Goal: Task Accomplishment & Management: Use online tool/utility

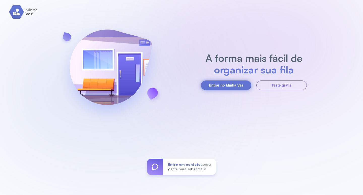
click at [217, 84] on button "Entrar no Minha Vez" at bounding box center [226, 85] width 50 height 10
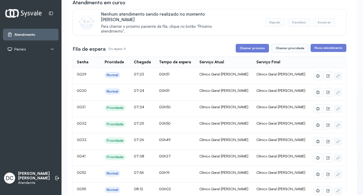
scroll to position [50, 0]
click at [247, 45] on button "Chamar próximo" at bounding box center [252, 48] width 33 height 9
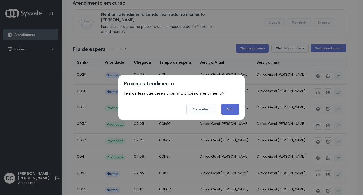
click at [230, 111] on button "Sim" at bounding box center [230, 109] width 18 height 11
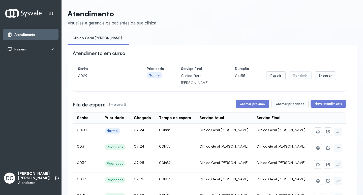
click at [254, 114] on th "Serviço Final" at bounding box center [280, 117] width 57 height 11
click at [251, 106] on button "Chamar próximo" at bounding box center [252, 104] width 33 height 9
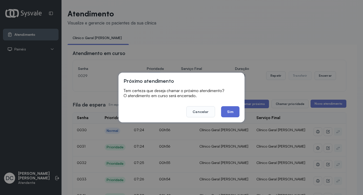
click at [236, 110] on button "Sim" at bounding box center [230, 111] width 18 height 11
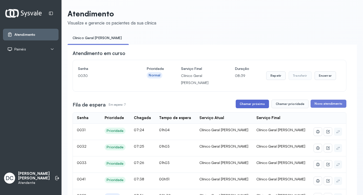
click at [245, 104] on button "Chamar próximo" at bounding box center [252, 104] width 33 height 9
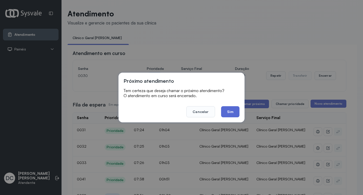
click at [234, 113] on button "Sim" at bounding box center [230, 111] width 18 height 11
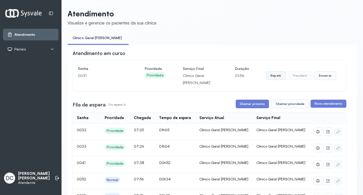
click at [273, 77] on button "Repetir" at bounding box center [275, 75] width 19 height 9
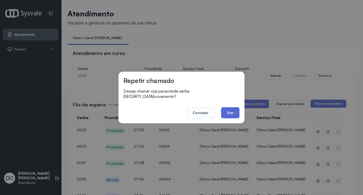
click at [231, 110] on button "Sim" at bounding box center [230, 112] width 18 height 11
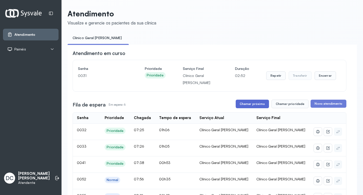
click at [255, 103] on button "Chamar próximo" at bounding box center [252, 104] width 33 height 9
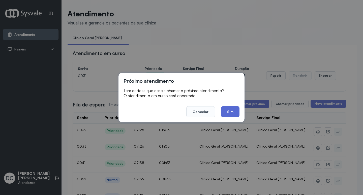
click at [229, 114] on button "Sim" at bounding box center [230, 111] width 18 height 11
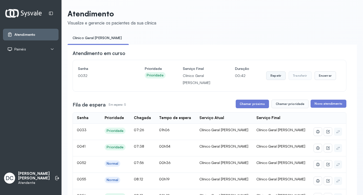
click at [271, 77] on button "Repetir" at bounding box center [275, 75] width 19 height 9
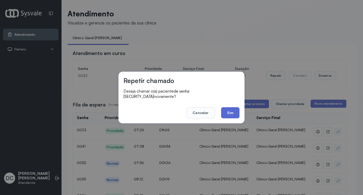
click at [235, 109] on button "Sim" at bounding box center [230, 112] width 18 height 11
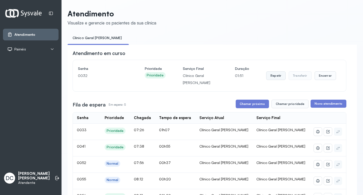
click at [272, 75] on button "Repetir" at bounding box center [275, 75] width 19 height 9
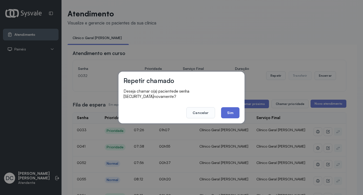
click at [230, 109] on button "Sim" at bounding box center [230, 112] width 18 height 11
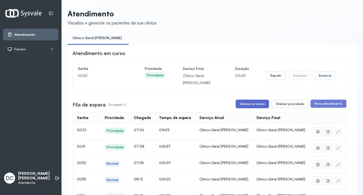
click at [237, 108] on button "Chamar próximo" at bounding box center [252, 104] width 33 height 9
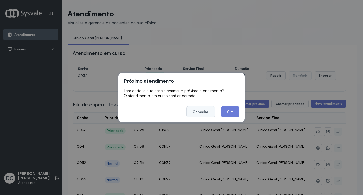
click at [212, 111] on button "Cancelar" at bounding box center [200, 111] width 28 height 11
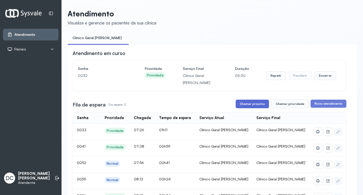
click at [243, 102] on button "Chamar próximo" at bounding box center [252, 104] width 33 height 9
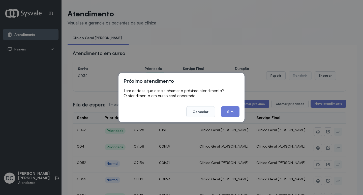
drag, startPoint x: 237, startPoint y: 111, endPoint x: 233, endPoint y: 109, distance: 4.8
click at [237, 111] on button "Sim" at bounding box center [230, 111] width 18 height 11
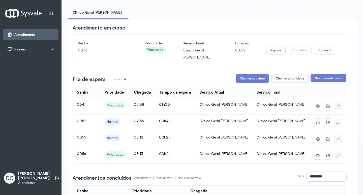
scroll to position [25, 0]
click at [274, 50] on button "Repetir" at bounding box center [275, 50] width 19 height 9
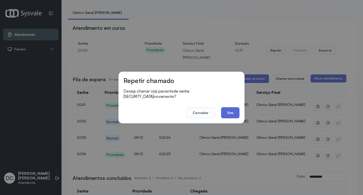
click at [232, 113] on button "Sim" at bounding box center [230, 112] width 18 height 11
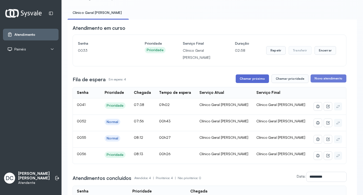
click at [251, 82] on button "Chamar próximo" at bounding box center [252, 78] width 33 height 9
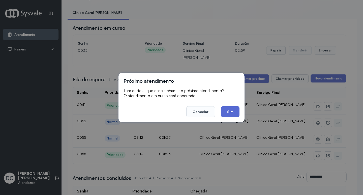
click at [227, 109] on button "Sim" at bounding box center [230, 111] width 18 height 11
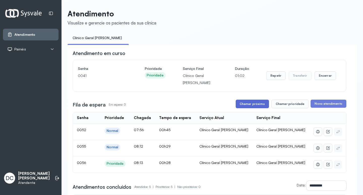
click at [255, 106] on button "Chamar próximo" at bounding box center [252, 104] width 33 height 9
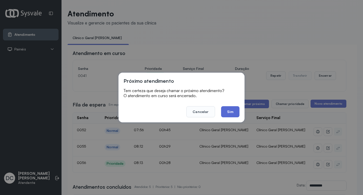
click at [234, 113] on button "Sim" at bounding box center [230, 111] width 18 height 11
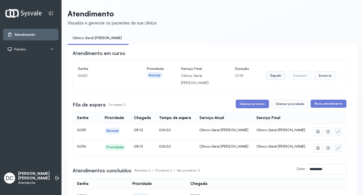
click at [271, 79] on button "Repetir" at bounding box center [275, 75] width 19 height 9
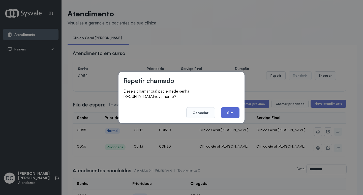
click at [234, 109] on button "Sim" at bounding box center [230, 112] width 18 height 11
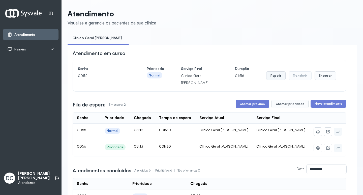
click at [269, 77] on button "Repetir" at bounding box center [275, 75] width 19 height 9
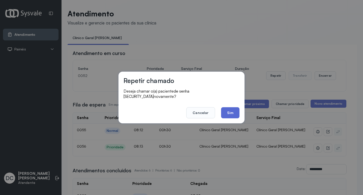
click at [229, 107] on button "Sim" at bounding box center [230, 112] width 18 height 11
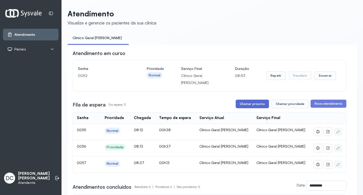
click at [255, 104] on button "Chamar próximo" at bounding box center [252, 104] width 33 height 9
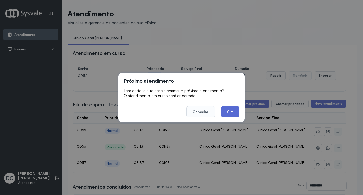
click at [231, 108] on button "Sim" at bounding box center [230, 111] width 18 height 11
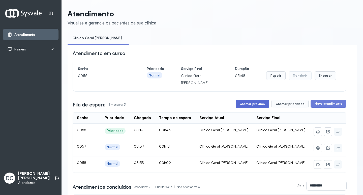
click at [262, 102] on button "Chamar próximo" at bounding box center [252, 104] width 33 height 9
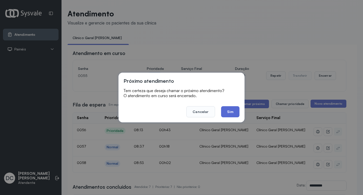
click at [235, 113] on button "Sim" at bounding box center [230, 111] width 18 height 11
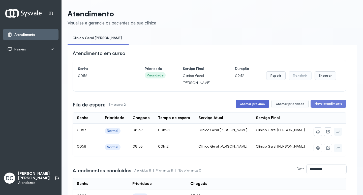
click at [260, 107] on button "Chamar próximo" at bounding box center [252, 104] width 33 height 9
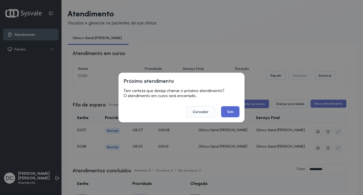
click at [234, 112] on button "Sim" at bounding box center [230, 111] width 18 height 11
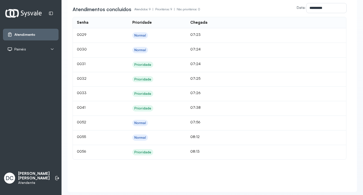
scroll to position [35, 0]
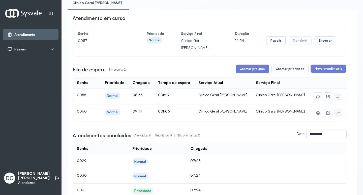
click at [245, 65] on div "**********" at bounding box center [210, 150] width 274 height 271
click at [242, 68] on button "Chamar próximo" at bounding box center [252, 69] width 33 height 9
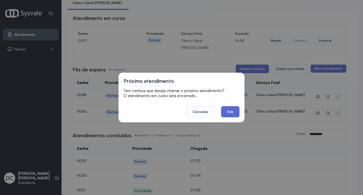
click at [231, 111] on button "Sim" at bounding box center [230, 111] width 18 height 11
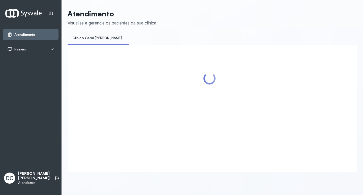
scroll to position [0, 0]
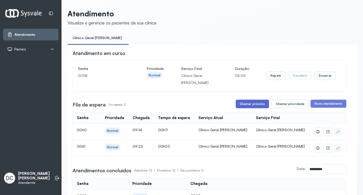
click at [249, 107] on button "Chamar próximo" at bounding box center [252, 104] width 33 height 9
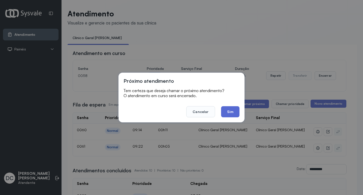
click at [228, 110] on button "Sim" at bounding box center [230, 111] width 18 height 11
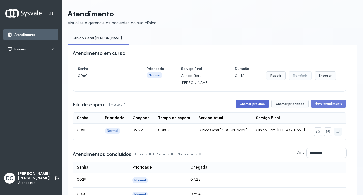
click at [250, 105] on button "Chamar próximo" at bounding box center [252, 104] width 33 height 9
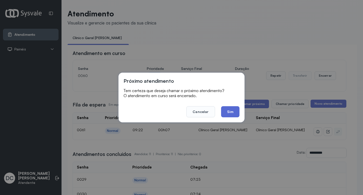
click at [228, 110] on button "Sim" at bounding box center [230, 111] width 18 height 11
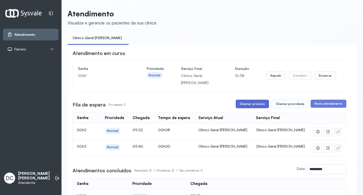
click at [259, 105] on button "Chamar próximo" at bounding box center [252, 104] width 33 height 9
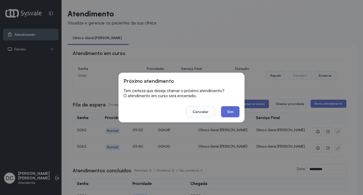
click at [227, 114] on button "Sim" at bounding box center [230, 111] width 18 height 11
